Goal: Information Seeking & Learning: Check status

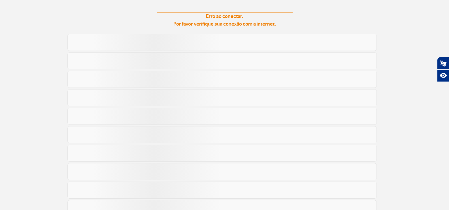
scroll to position [113, 0]
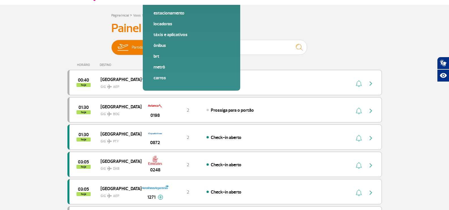
scroll to position [28, 0]
